Goal: Task Accomplishment & Management: Use online tool/utility

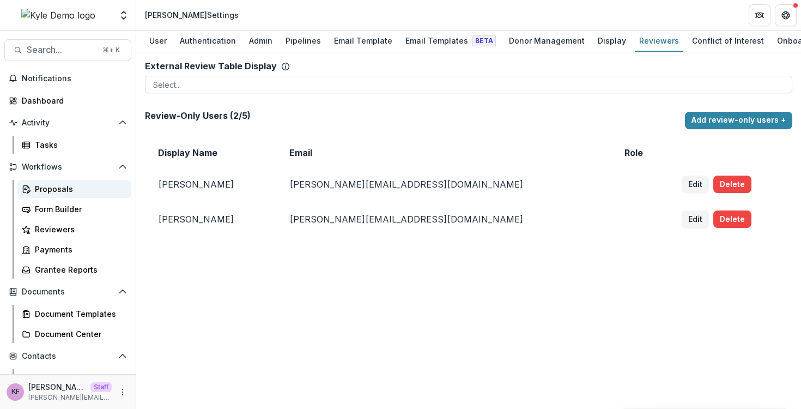
click at [67, 186] on div "Proposals" at bounding box center [79, 188] width 88 height 11
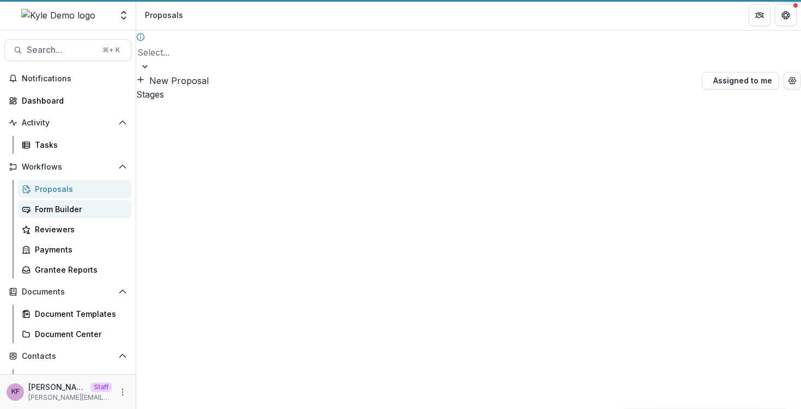
click at [60, 203] on div "Form Builder" at bounding box center [79, 208] width 88 height 11
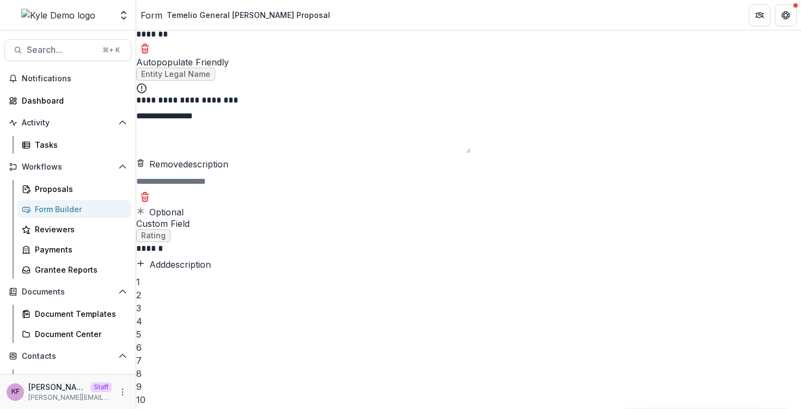
scroll to position [565, 0]
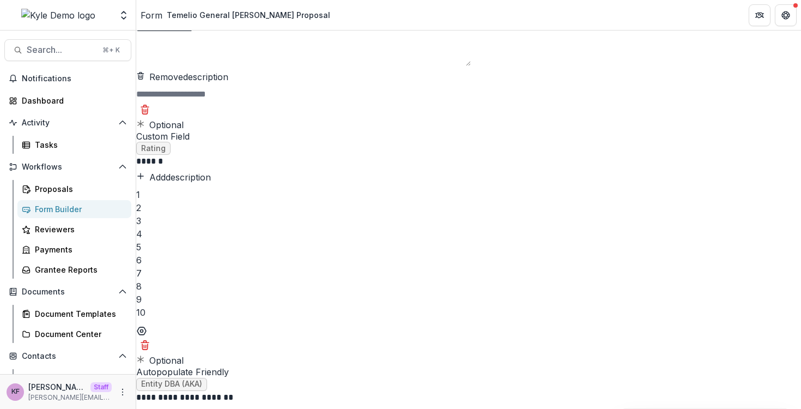
click at [211, 407] on button "Add description" at bounding box center [173, 413] width 75 height 13
type textarea "**********"
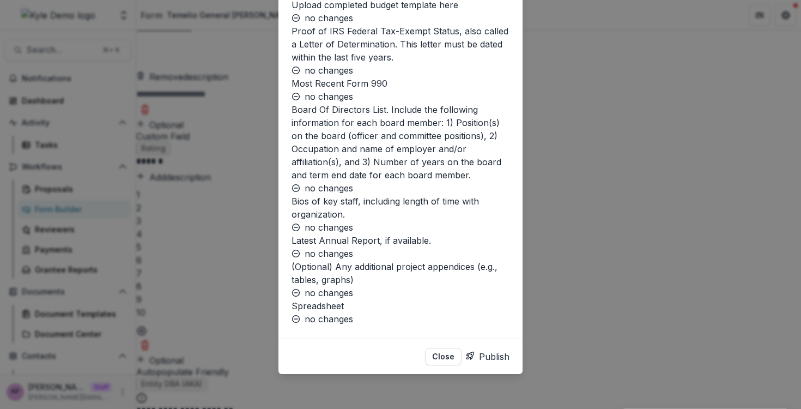
scroll to position [1654, 0]
click at [473, 349] on button "Publish" at bounding box center [488, 356] width 44 height 17
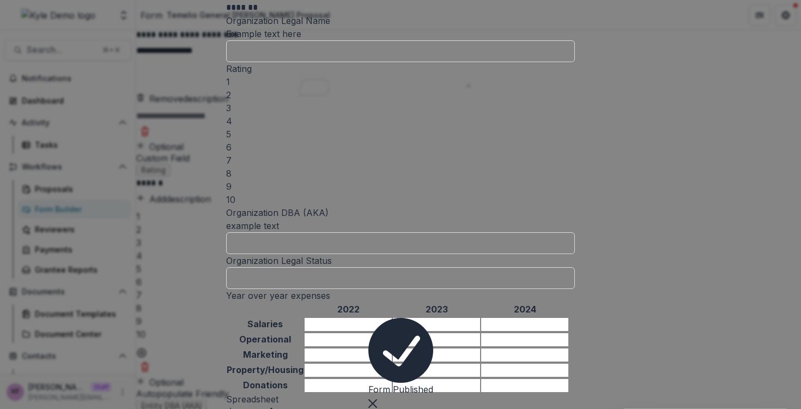
scroll to position [134, 0]
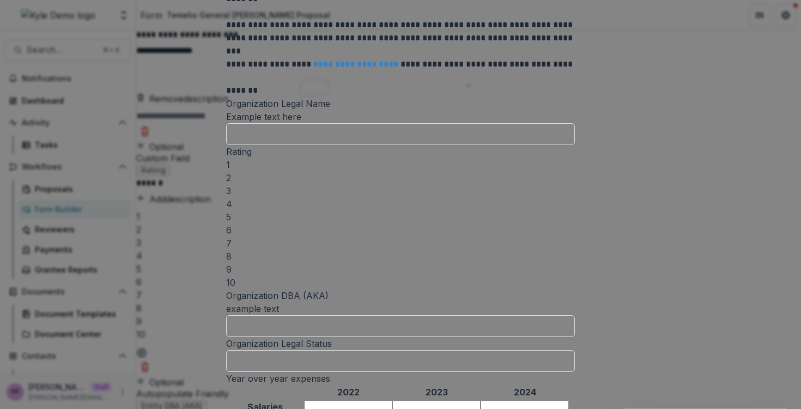
drag, startPoint x: 226, startPoint y: 234, endPoint x: 343, endPoint y: 262, distance: 120.3
click at [343, 262] on div "**********" at bounding box center [400, 369] width 349 height 945
click at [343, 302] on div "example text" at bounding box center [400, 308] width 349 height 13
drag, startPoint x: 273, startPoint y: 251, endPoint x: 275, endPoint y: 256, distance: 5.7
click at [275, 289] on div "Organization DBA (AKA) example text" at bounding box center [400, 313] width 349 height 48
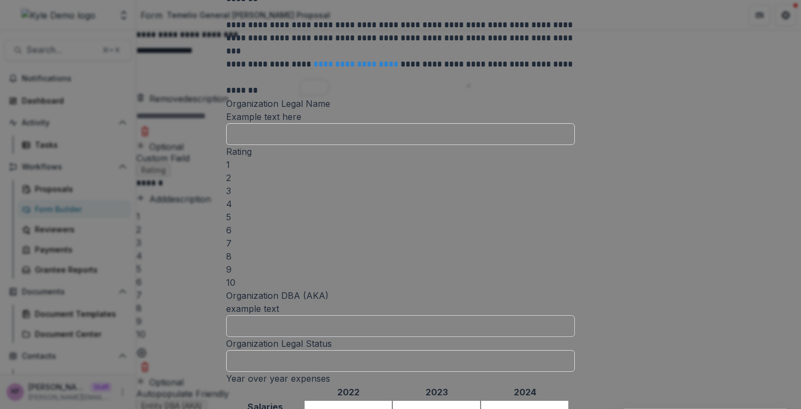
click at [265, 315] on input "Organization DBA (AKA)" at bounding box center [400, 326] width 349 height 22
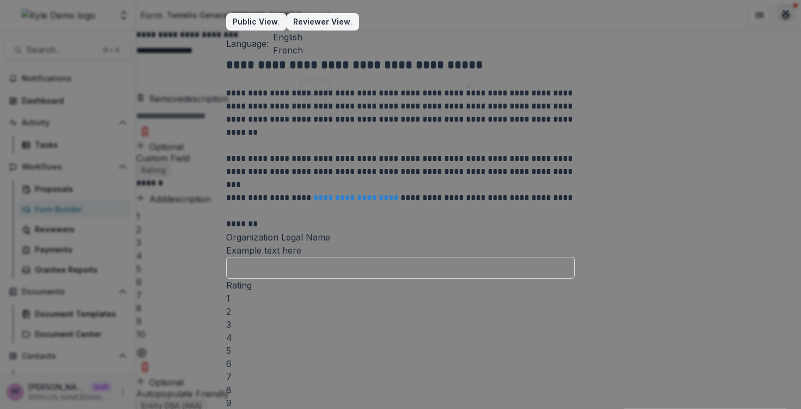
click at [783, 15] on icon "Close" at bounding box center [786, 13] width 7 height 7
